Goal: Navigation & Orientation: Find specific page/section

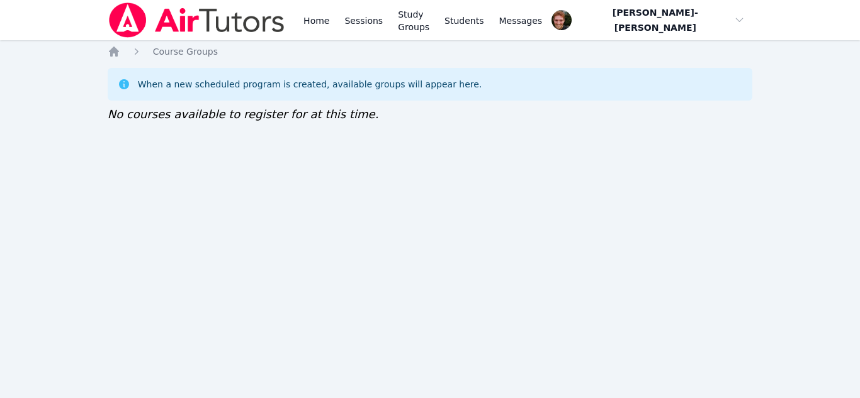
click at [430, 196] on div "Home Sessions Study Groups Students Messages Open user menu Vincent Astray-Cane…" at bounding box center [430, 199] width 860 height 398
